Goal: Task Accomplishment & Management: Complete application form

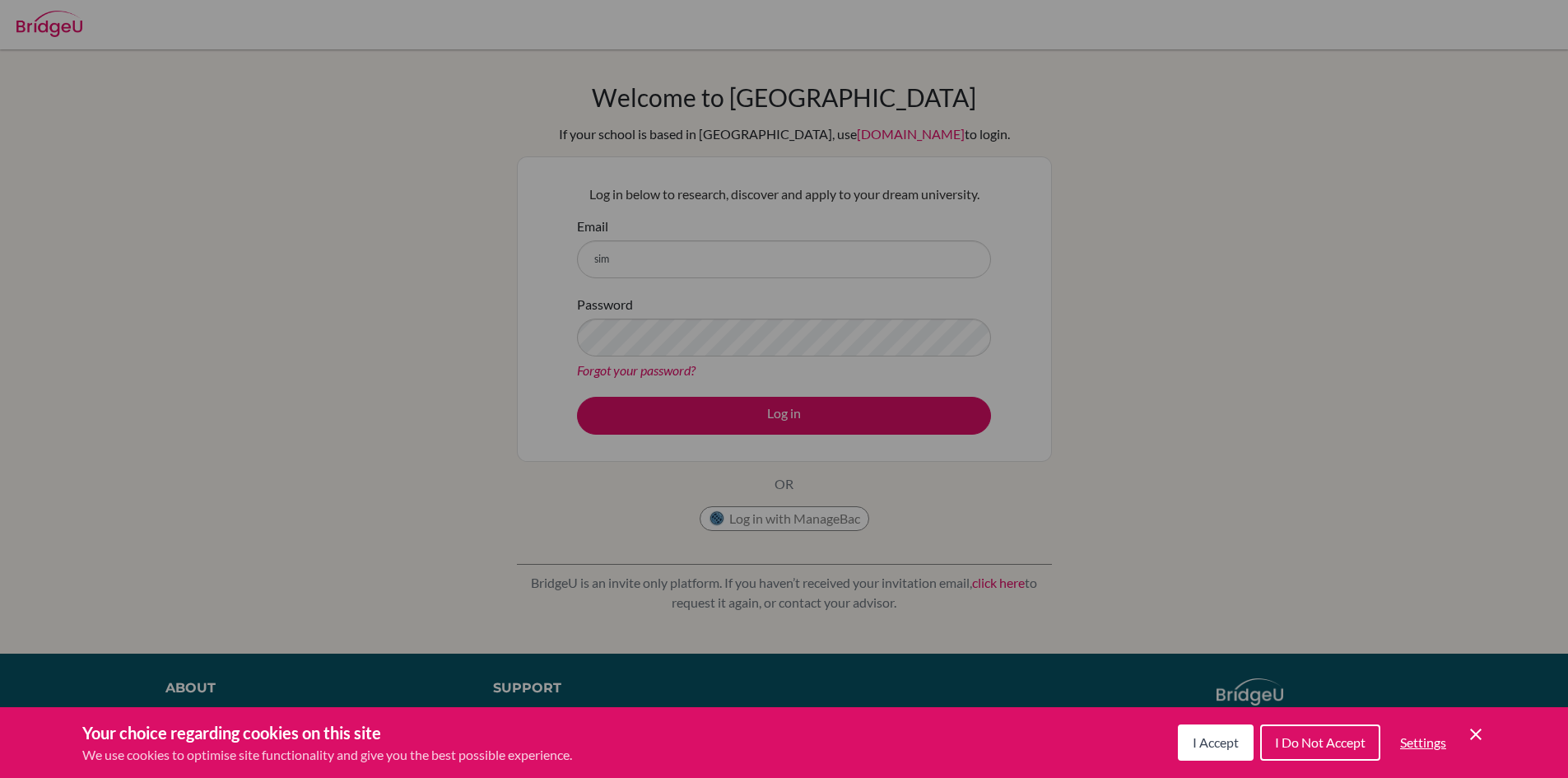
drag, startPoint x: 1219, startPoint y: 752, endPoint x: 680, endPoint y: 288, distance: 711.2
click at [1217, 751] on button "I Accept" at bounding box center [1215, 742] width 75 height 36
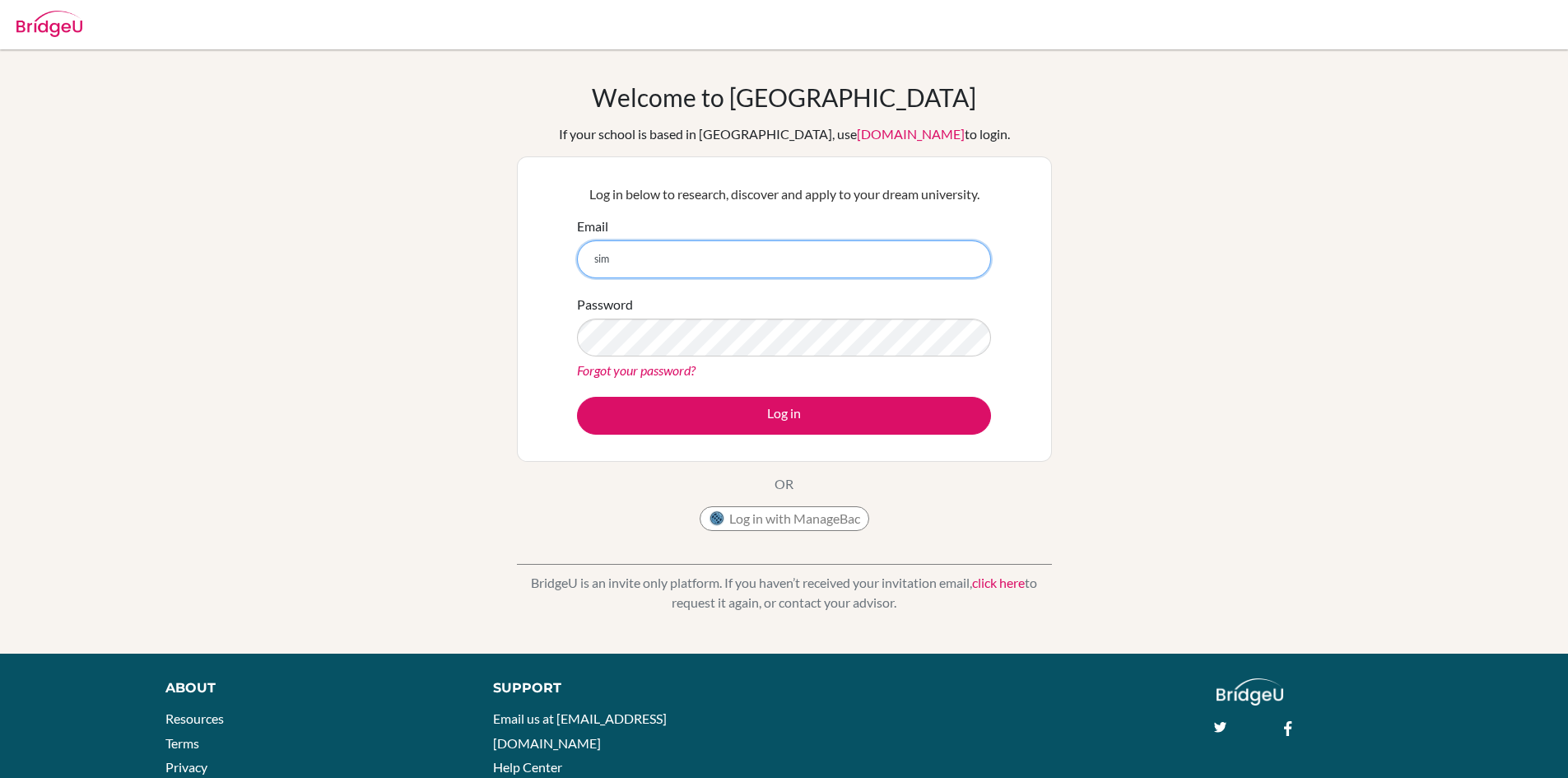
click at [673, 278] on input "sim" at bounding box center [784, 259] width 414 height 38
type input "[EMAIL_ADDRESS][DOMAIN_NAME]"
click at [577, 397] on button "Log in" at bounding box center [784, 416] width 414 height 38
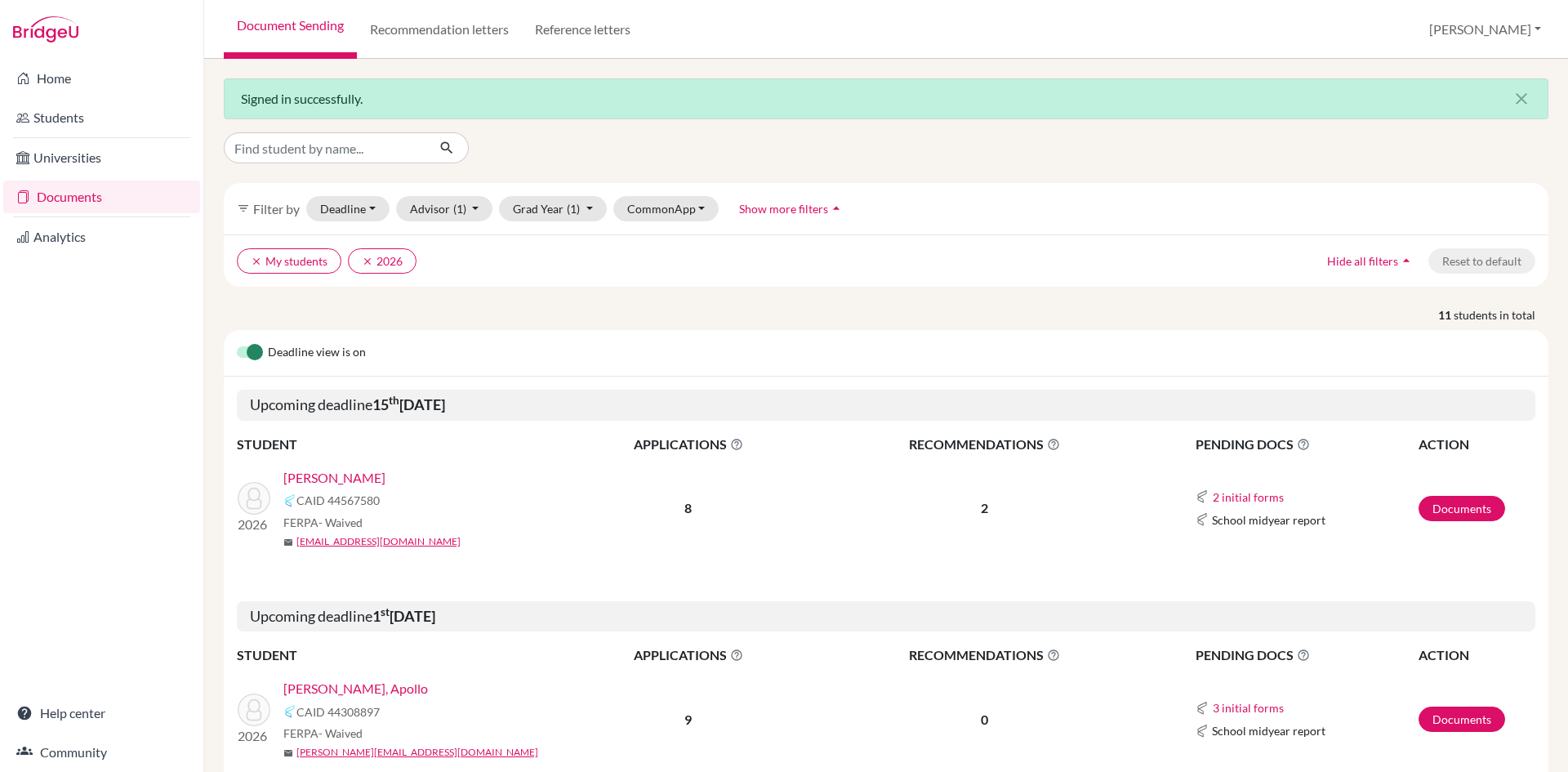
click at [385, 478] on link "[PERSON_NAME]" at bounding box center [334, 477] width 102 height 19
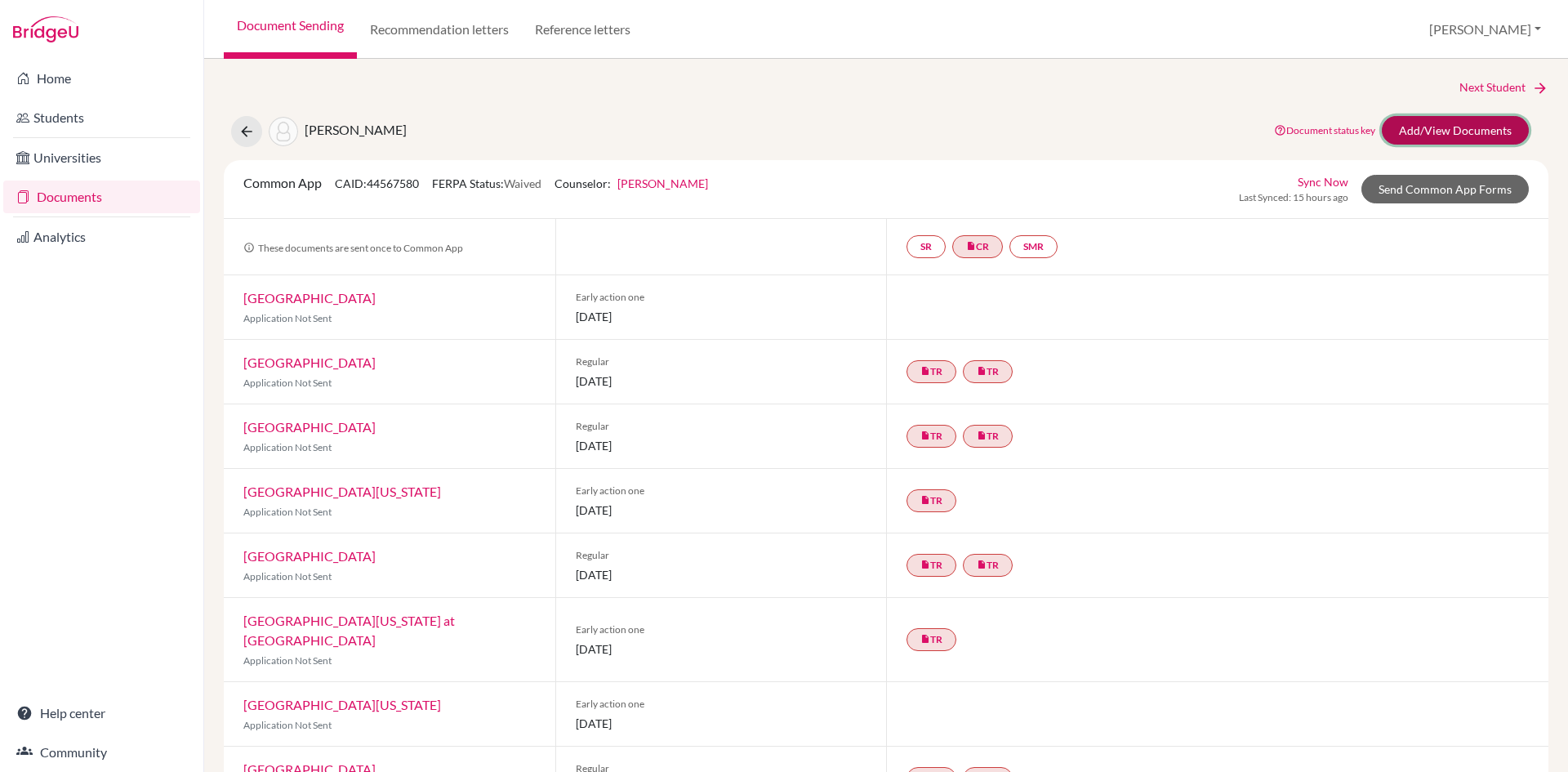
click at [1460, 140] on link "Add/View Documents" at bounding box center [1455, 130] width 147 height 29
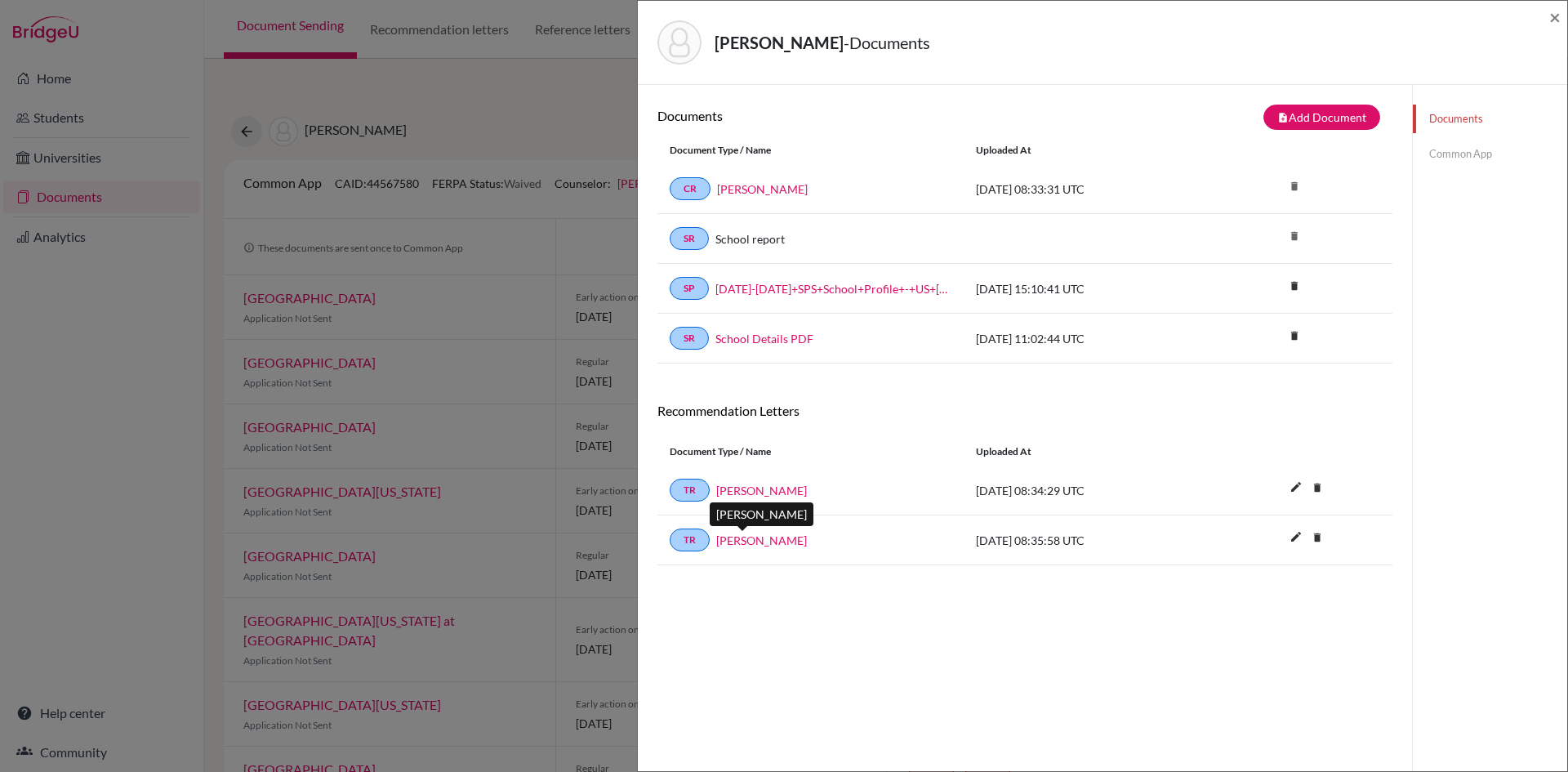
click at [744, 540] on link "[PERSON_NAME]" at bounding box center [762, 540] width 91 height 17
click at [1452, 153] on link "Common App" at bounding box center [1491, 154] width 155 height 29
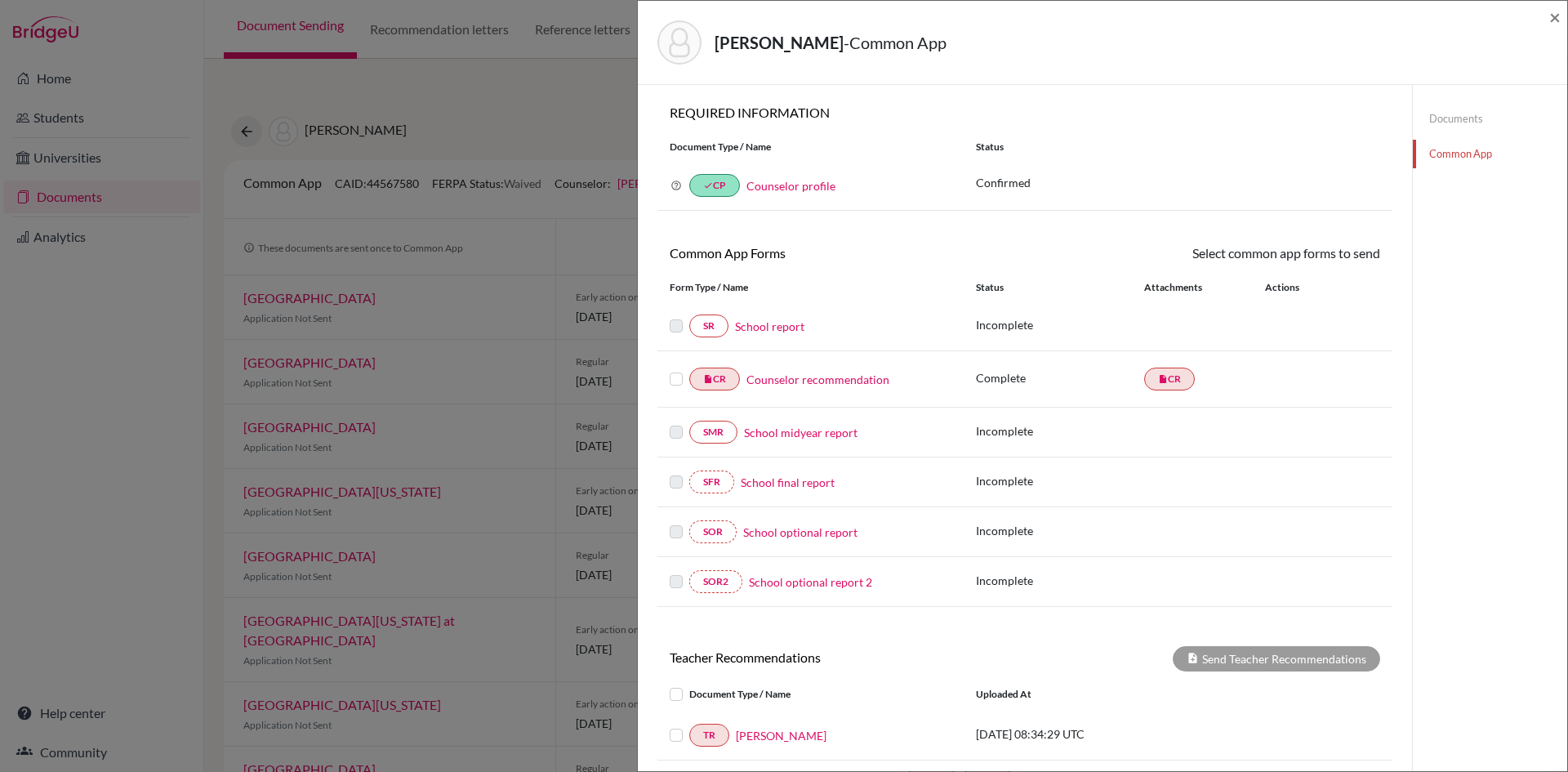
click at [764, 333] on link "School report" at bounding box center [769, 326] width 70 height 17
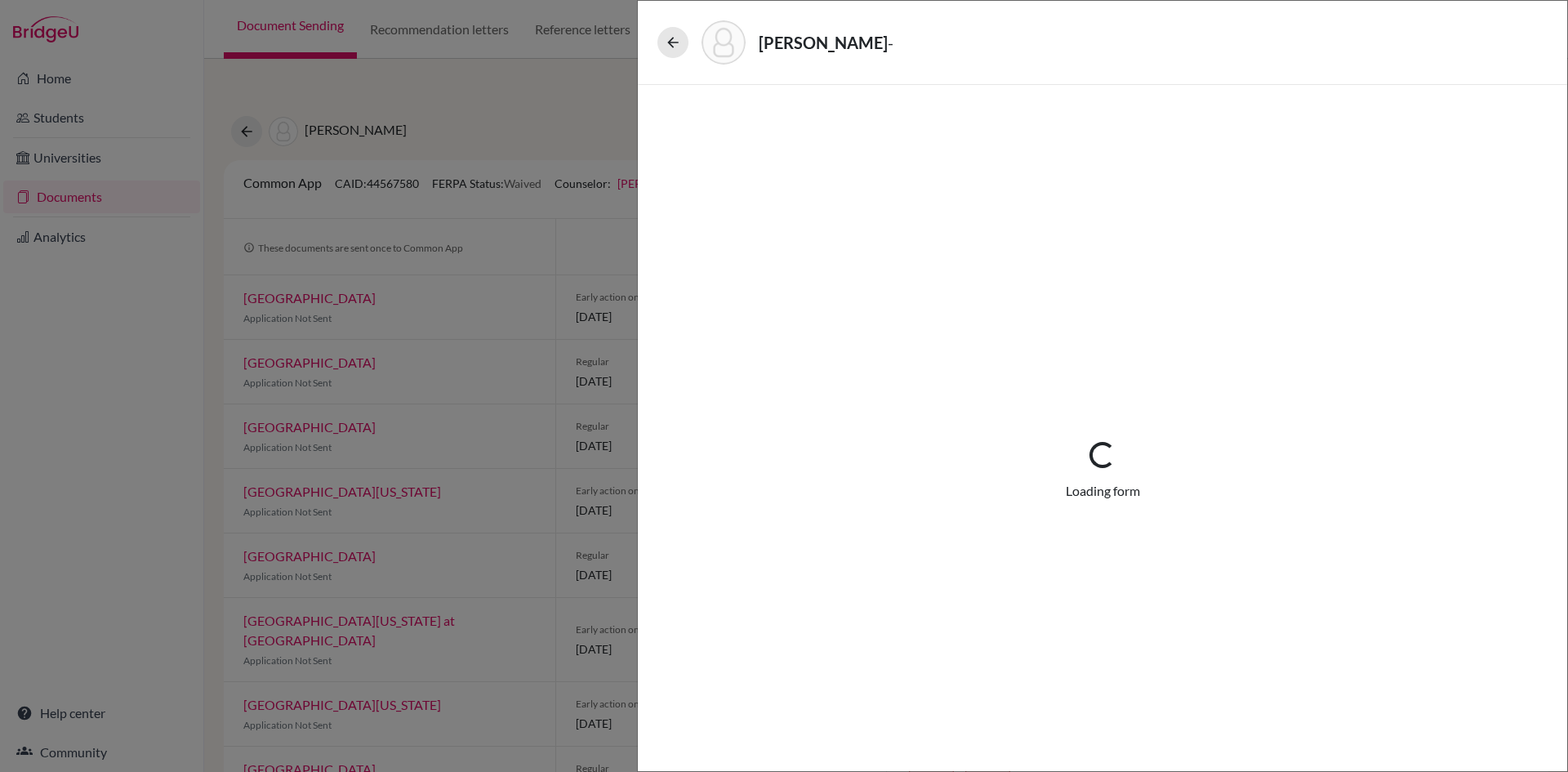
select select "1"
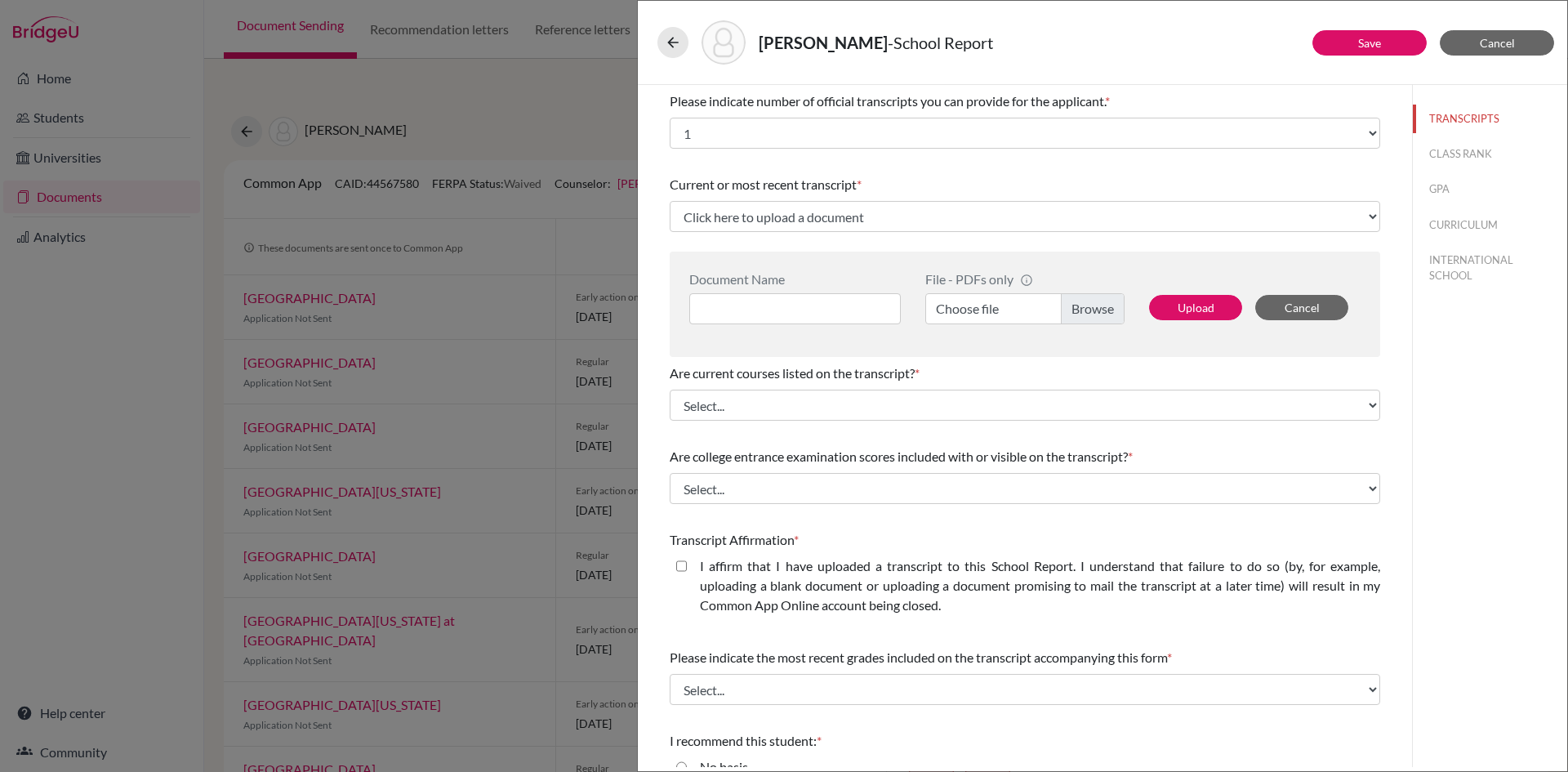
click at [769, 288] on div "Document Name" at bounding box center [801, 297] width 223 height 53
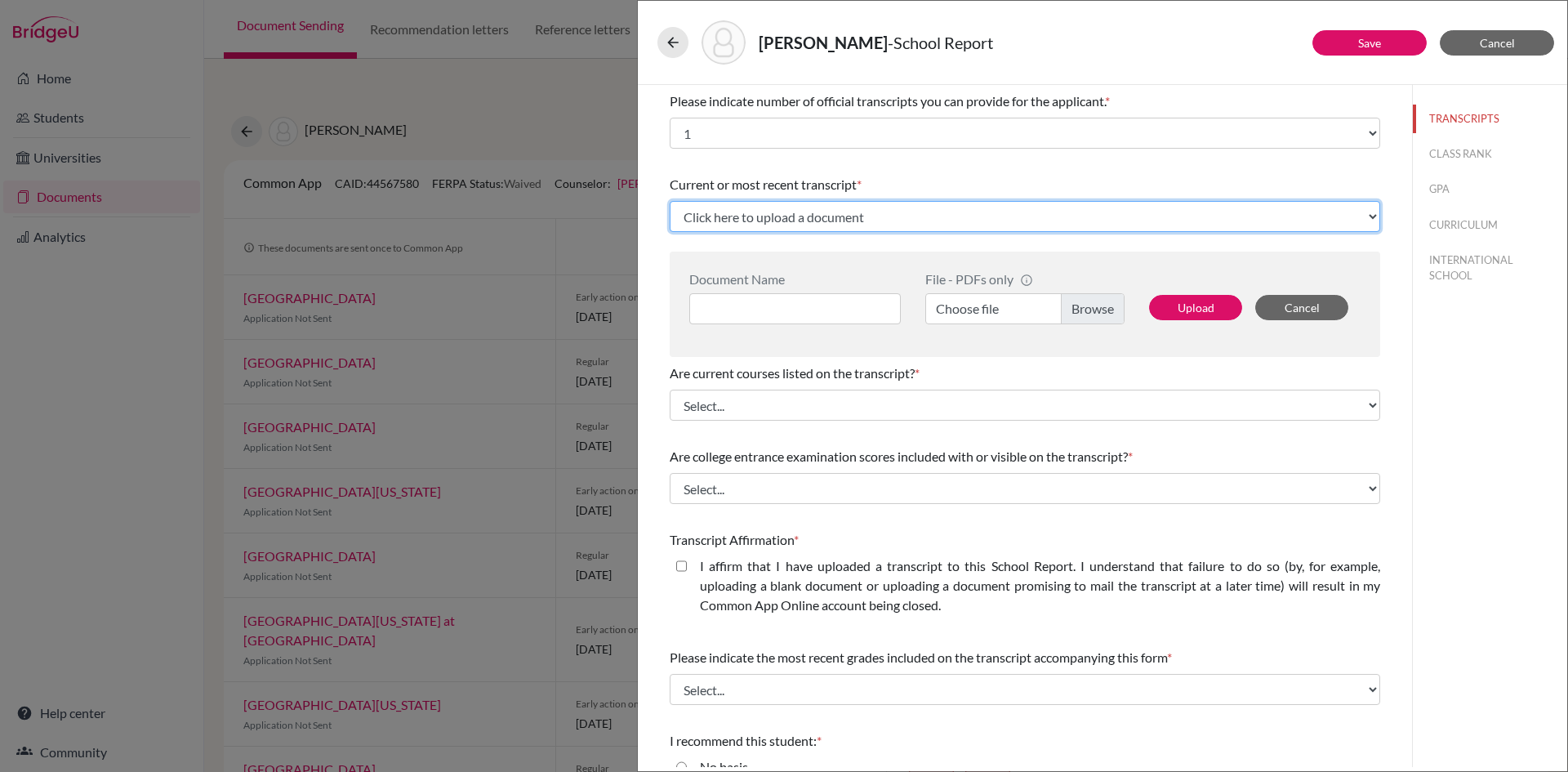
click at [769, 209] on select "Click here to upload a document Upload New File" at bounding box center [1025, 216] width 711 height 31
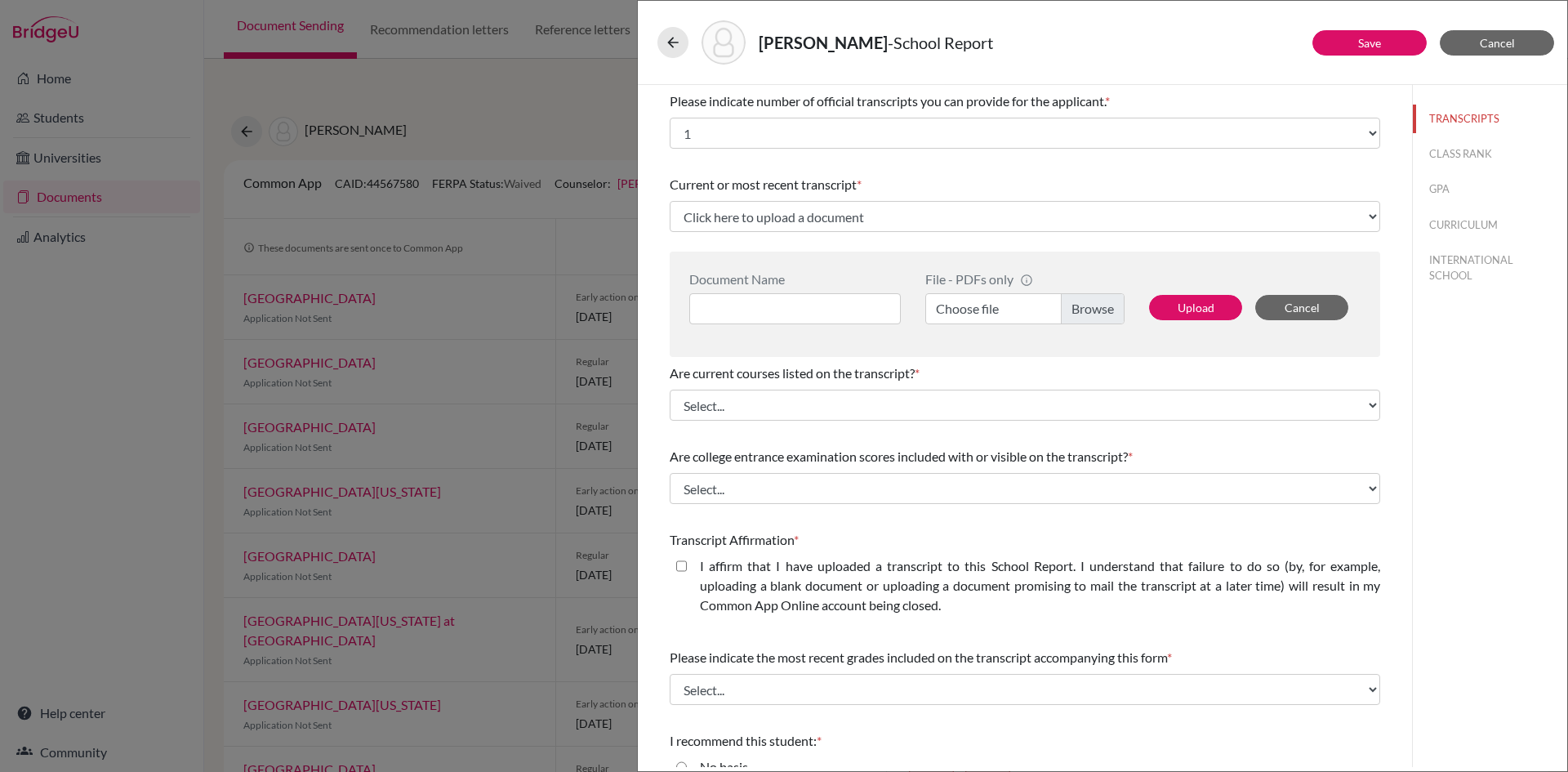
click at [610, 237] on div "[PERSON_NAME] - School Report Save Cancel Please indicate number of official tr…" at bounding box center [784, 386] width 1568 height 772
click at [1508, 45] on span "Cancel" at bounding box center [1497, 43] width 35 height 14
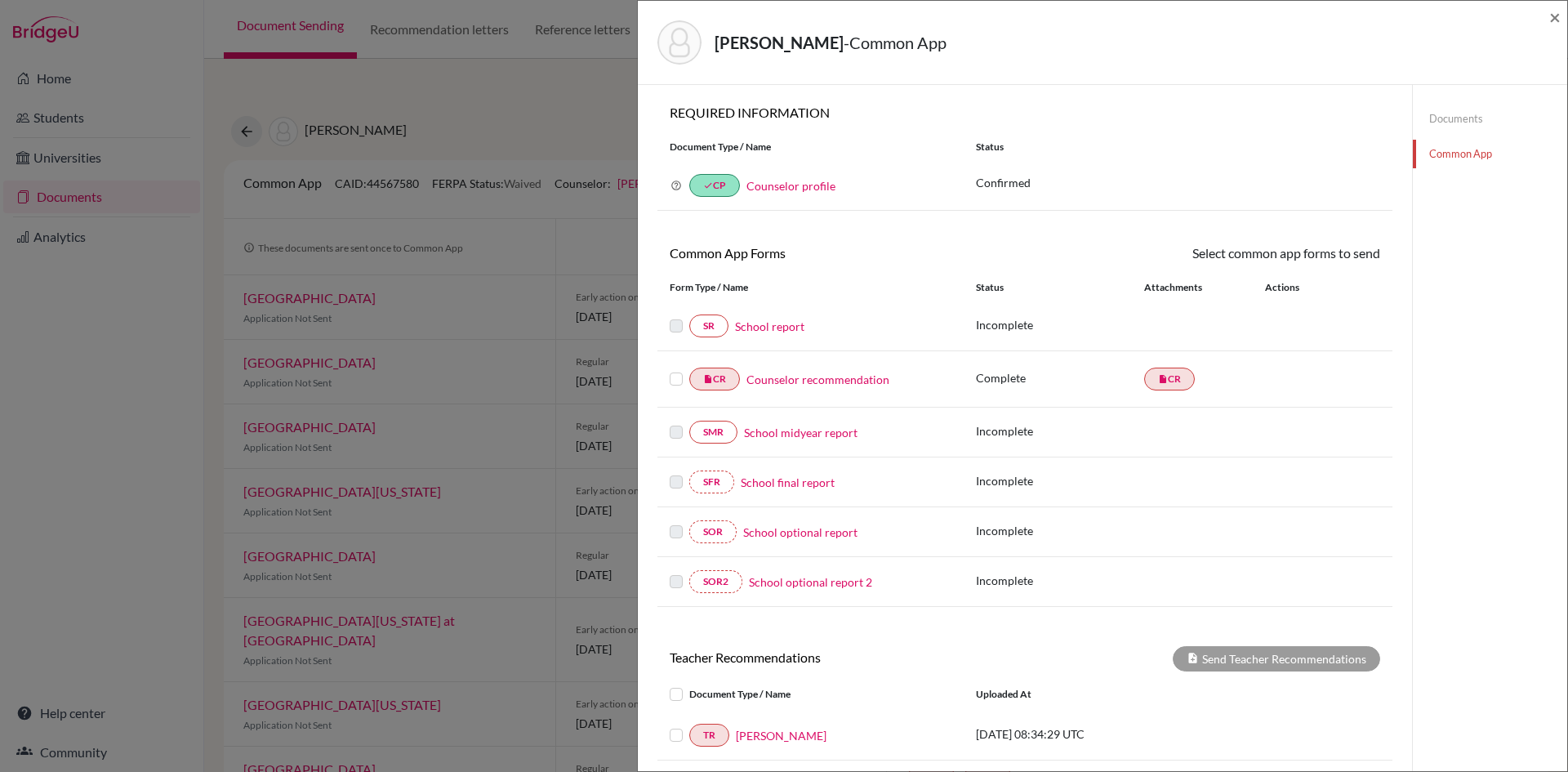
click at [499, 264] on div "[PERSON_NAME] - Common App × × REQUIRED INFORMATION Document Type / Name Status…" at bounding box center [784, 386] width 1568 height 772
click at [1550, 20] on span "×" at bounding box center [1555, 17] width 12 height 24
